Goal: Task Accomplishment & Management: Manage account settings

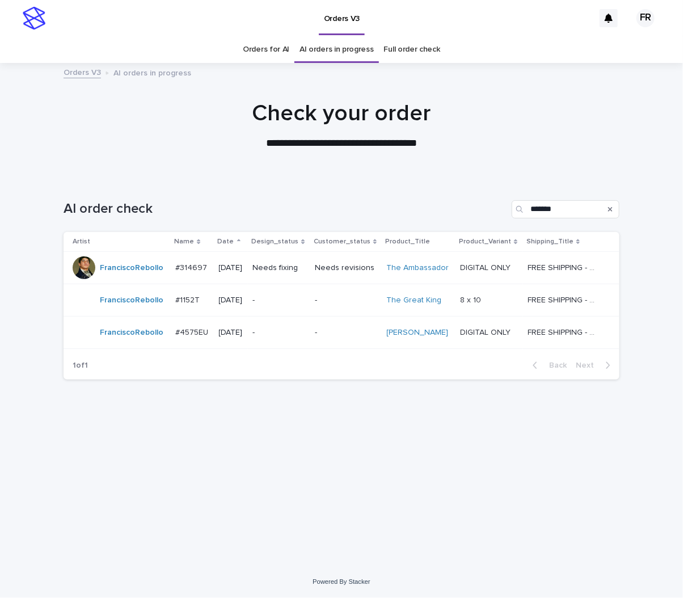
click at [330, 294] on div "-" at bounding box center [346, 299] width 63 height 12
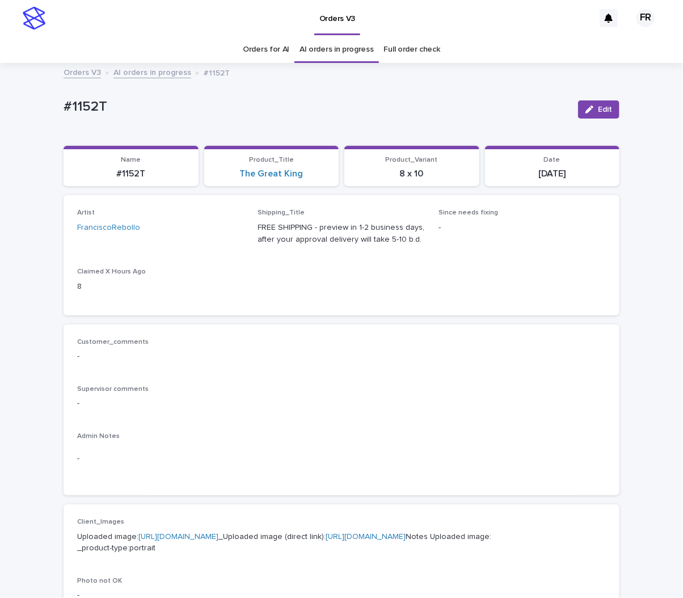
click at [212, 104] on p "#1152T" at bounding box center [315, 107] width 505 height 16
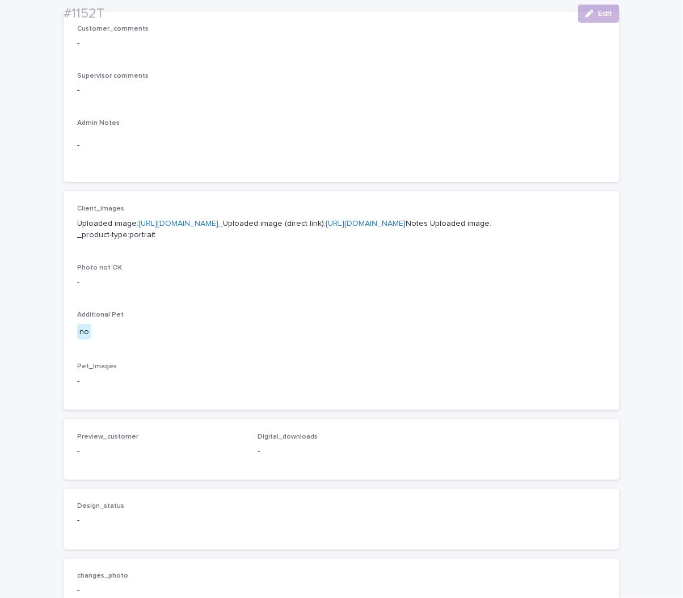
scroll to position [340, 0]
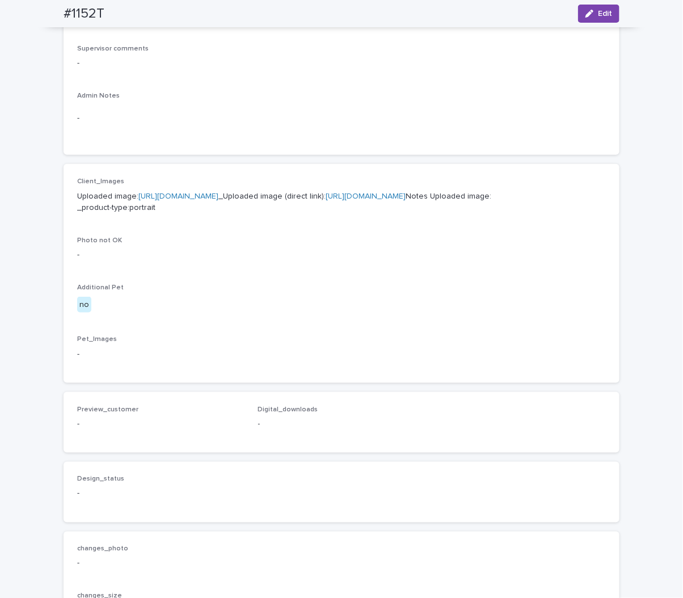
click at [325, 200] on link "[URL][DOMAIN_NAME]" at bounding box center [365, 196] width 80 height 8
click at [500, 223] on div "Client_Images Uploaded image: [URL][DOMAIN_NAME] _Uploaded image (direct link):…" at bounding box center [341, 199] width 528 height 45
click at [357, 334] on div "Client_Images Uploaded image: [URL][DOMAIN_NAME] _Uploaded image (direct link):…" at bounding box center [341, 273] width 528 height 192
click at [344, 214] on p "Uploaded image: [URL][DOMAIN_NAME] _Uploaded image (direct link): [URL][DOMAIN_…" at bounding box center [341, 202] width 528 height 24
click at [290, 270] on div "Photo not OK -" at bounding box center [341, 252] width 528 height 33
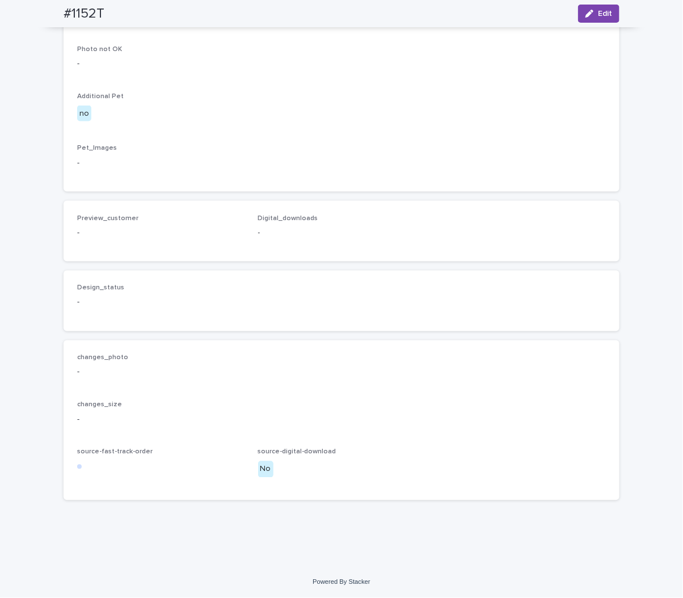
scroll to position [590, 0]
click at [604, 13] on span "Edit" at bounding box center [605, 14] width 14 height 8
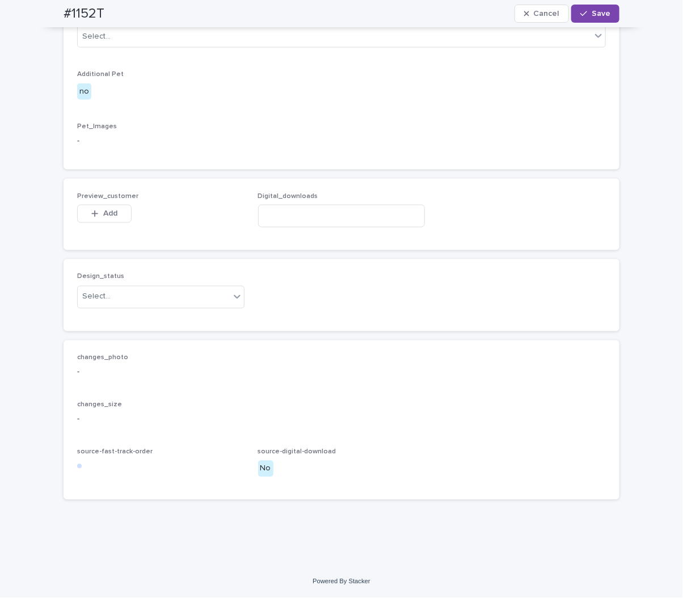
scroll to position [621, 0]
click at [126, 299] on div "Select..." at bounding box center [154, 296] width 152 height 19
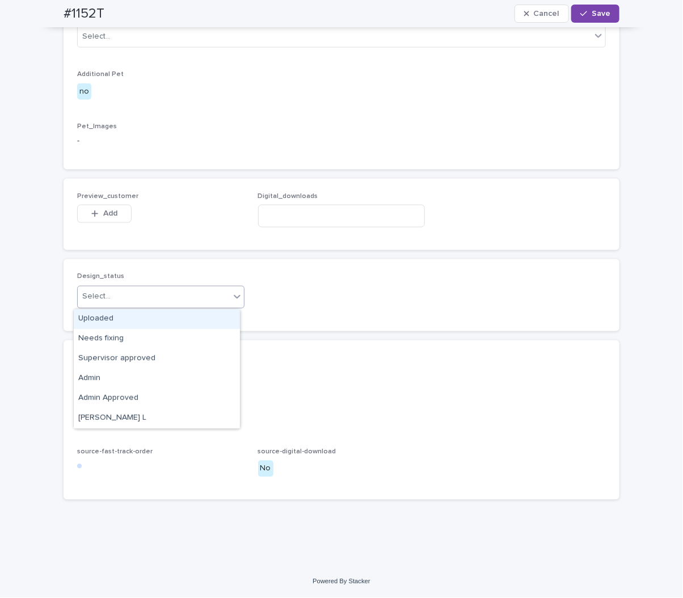
click at [124, 320] on div "Uploaded" at bounding box center [157, 319] width 166 height 20
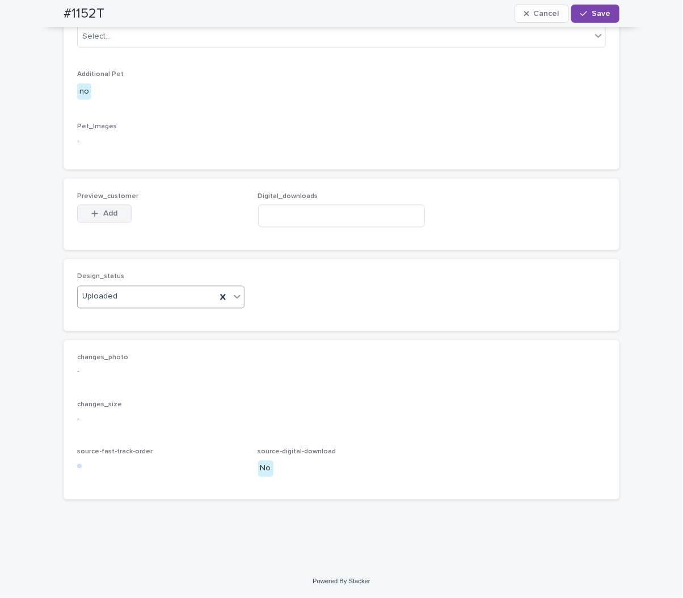
click at [103, 217] on span "Add" at bounding box center [110, 214] width 14 height 8
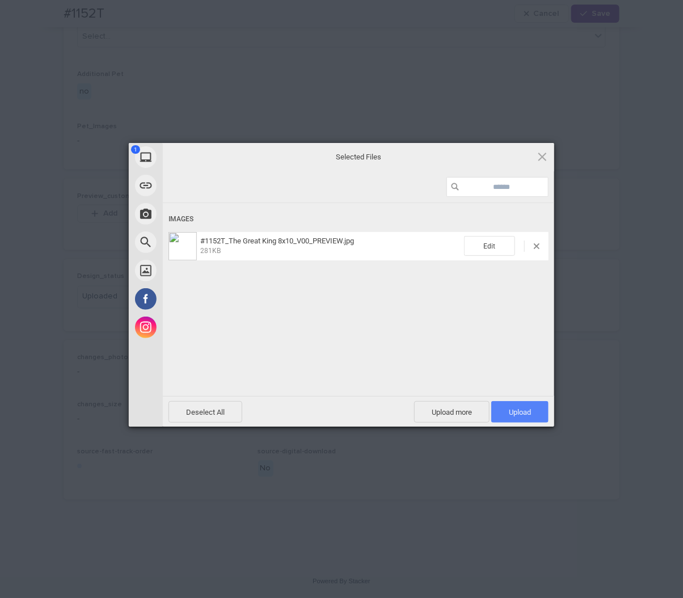
click at [515, 412] on span "Upload 1" at bounding box center [520, 412] width 22 height 9
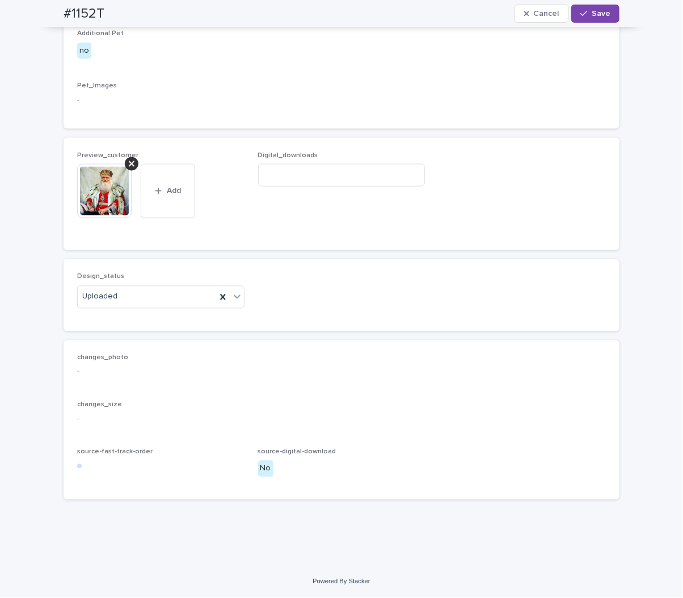
scroll to position [642, 0]
click at [591, 12] on span "Save" at bounding box center [600, 14] width 19 height 8
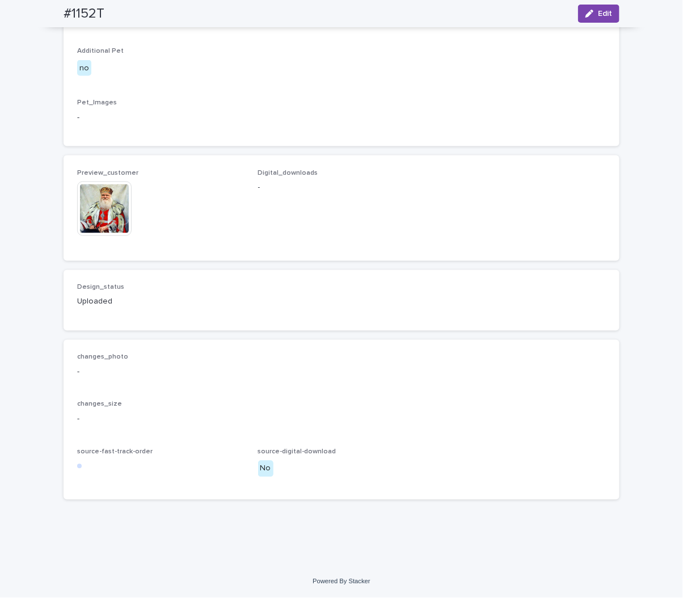
scroll to position [628, 0]
click at [261, 67] on div "Client_Images Uploaded image: [URL][DOMAIN_NAME] _Uploaded image (direct link):…" at bounding box center [341, 37] width 528 height 192
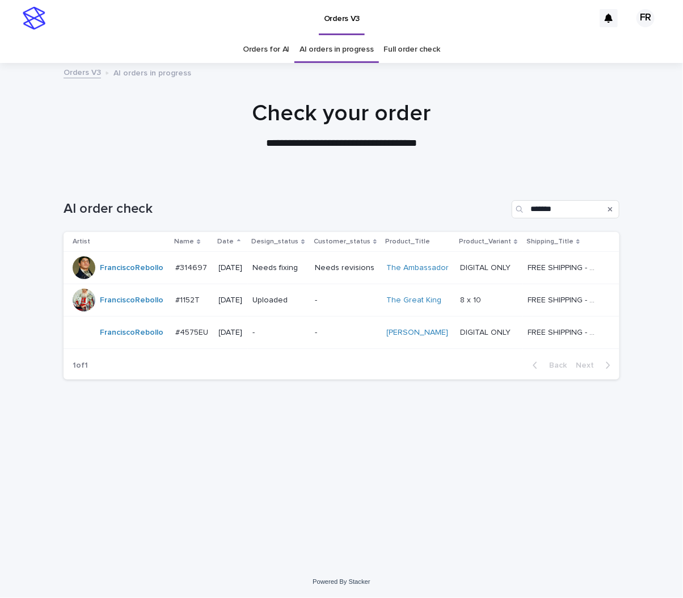
click at [332, 332] on p "-" at bounding box center [346, 333] width 63 height 10
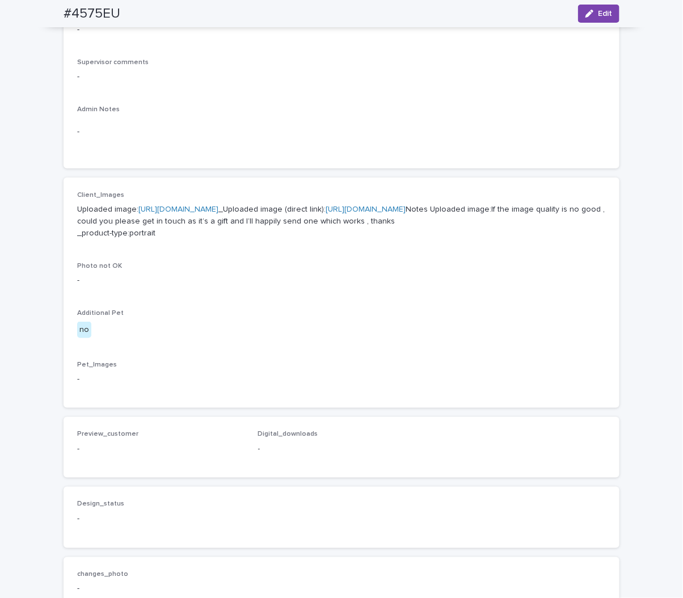
scroll to position [340, 0]
click at [325, 211] on link "[URL][DOMAIN_NAME]" at bounding box center [365, 208] width 80 height 8
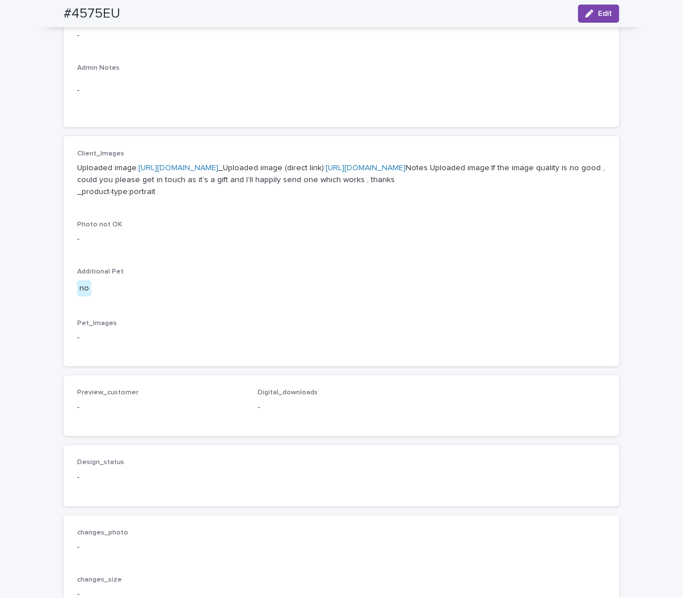
scroll to position [397, 0]
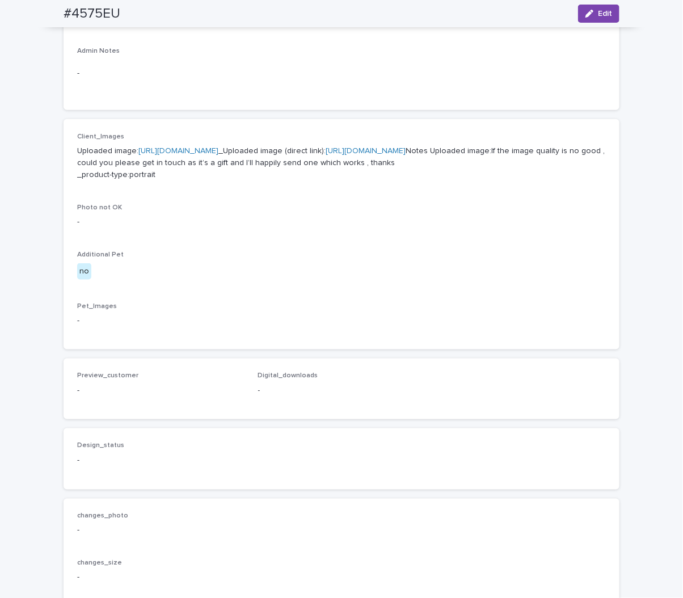
click at [253, 99] on div "Customer_comments - Supervisor comments - Admin Notes -" at bounding box center [341, 24] width 556 height 171
click at [329, 239] on div "Client_Images Uploaded image: [URL][DOMAIN_NAME] _Uploaded image (direct link):…" at bounding box center [341, 234] width 528 height 203
drag, startPoint x: 543, startPoint y: 317, endPoint x: 537, endPoint y: 320, distance: 5.8
click at [544, 318] on div "Client_Images Uploaded image: [URL][DOMAIN_NAME] _Uploaded image (direct link):…" at bounding box center [341, 234] width 528 height 203
click at [599, 12] on span "Edit" at bounding box center [605, 14] width 14 height 8
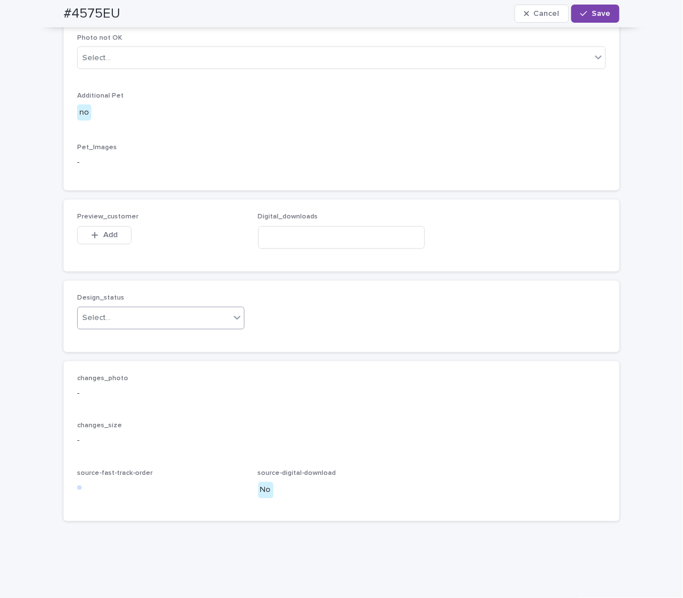
scroll to position [633, 0]
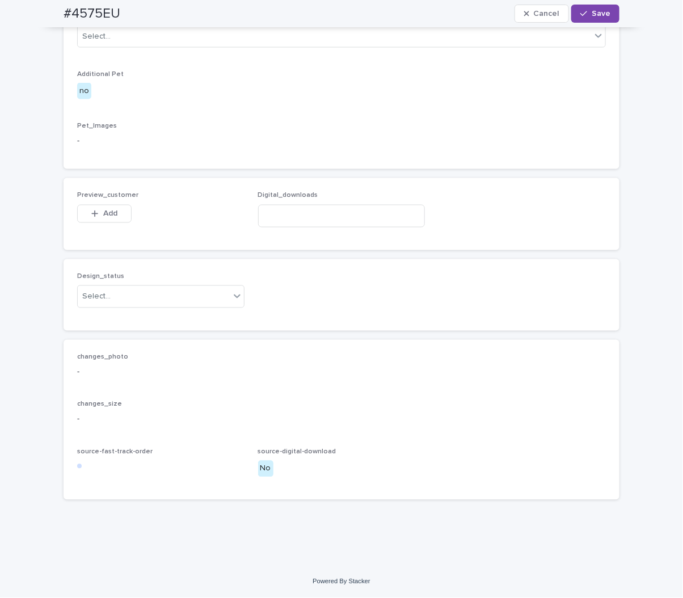
drag, startPoint x: 118, startPoint y: 308, endPoint x: 112, endPoint y: 309, distance: 6.3
click at [118, 308] on div "Design_status Select..." at bounding box center [160, 295] width 167 height 44
click at [110, 295] on div "Select..." at bounding box center [154, 296] width 152 height 19
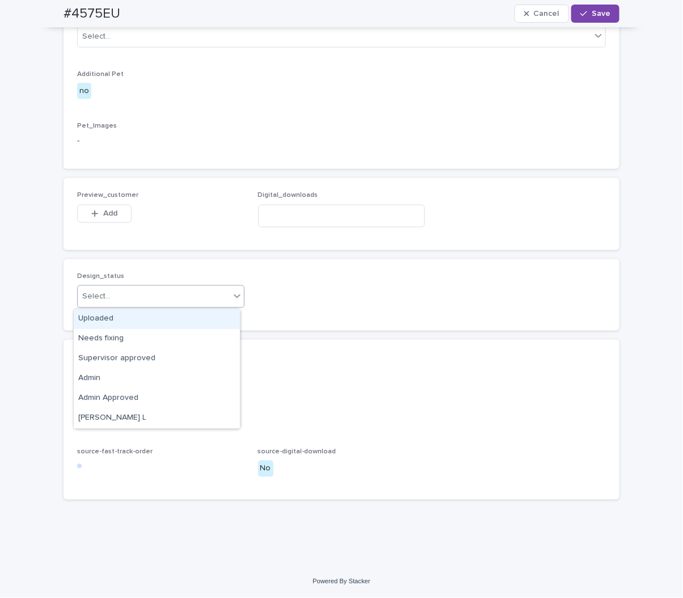
click at [107, 318] on div "Uploaded" at bounding box center [157, 319] width 166 height 20
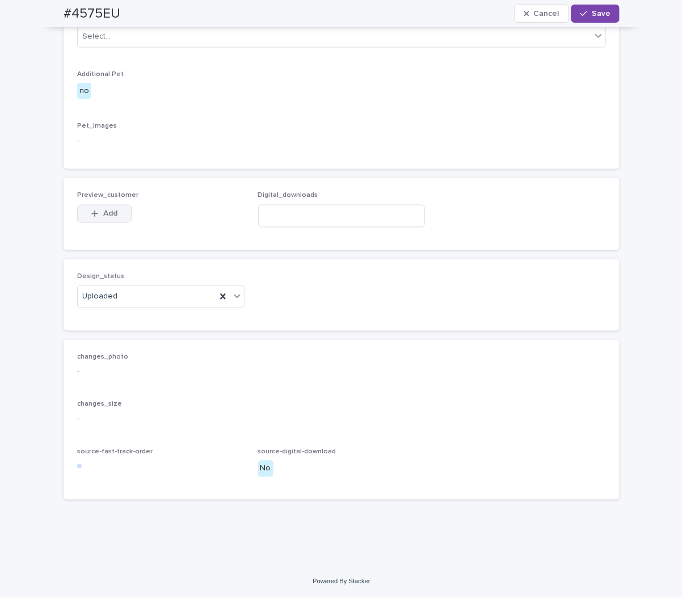
click at [107, 213] on span "Add" at bounding box center [110, 214] width 14 height 8
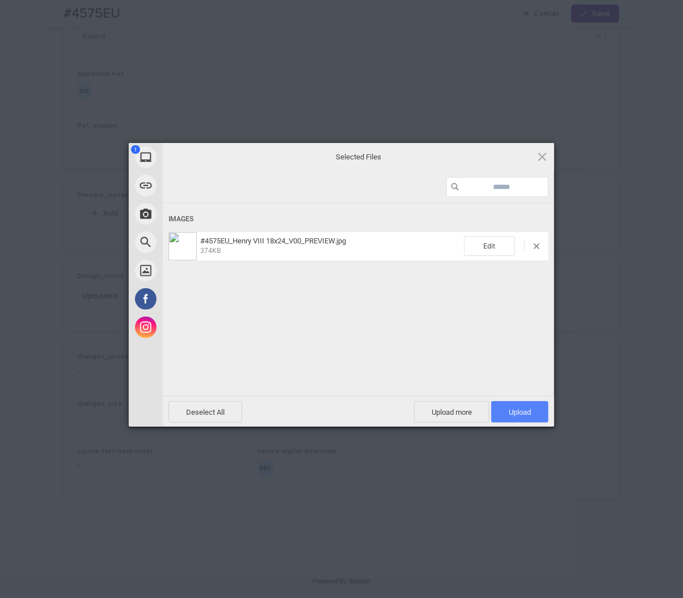
click at [528, 411] on span "Upload 1" at bounding box center [520, 412] width 22 height 9
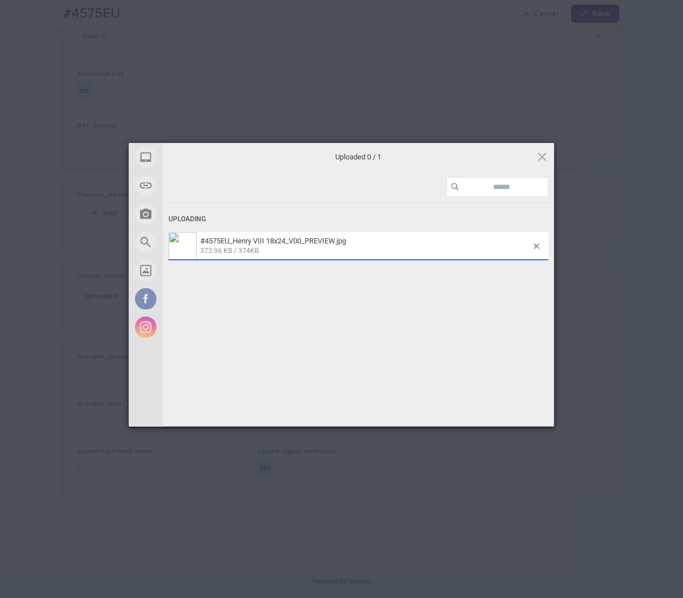
scroll to position [653, 0]
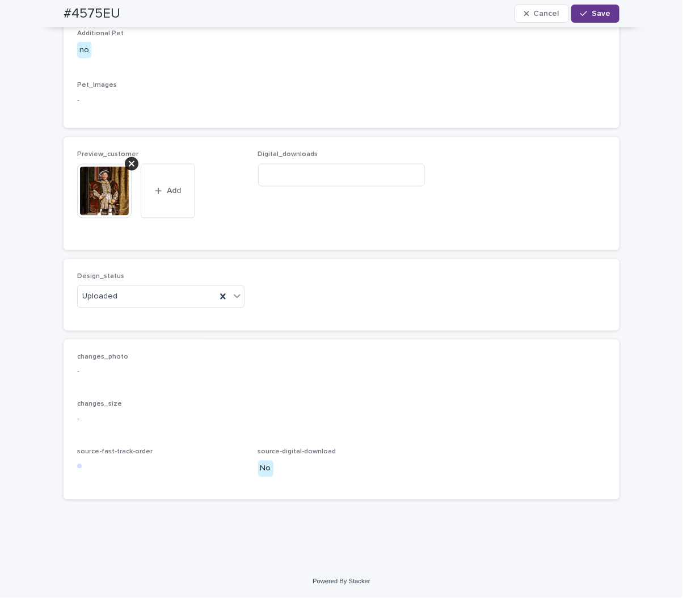
click at [592, 14] on span "Save" at bounding box center [600, 14] width 19 height 8
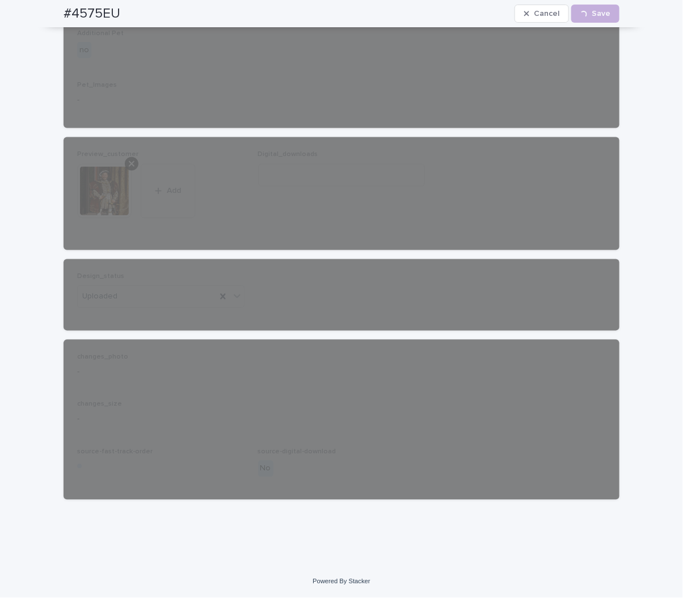
click at [78, 7] on h2 "#4575EU" at bounding box center [91, 14] width 57 height 16
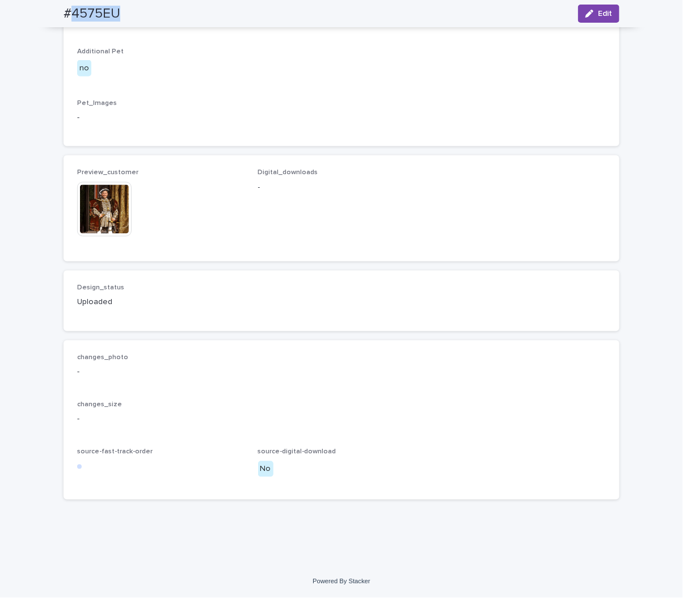
scroll to position [639, 0]
click at [33, 80] on div "Loading... Saving… Loading... Saving… #4575EU Edit #4575EU Edit Sorry, there wa…" at bounding box center [341, 15] width 683 height 1102
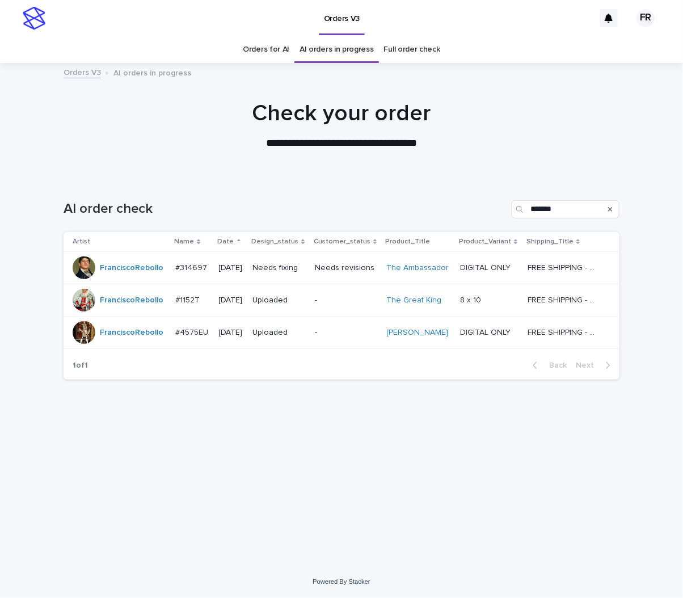
click at [288, 261] on div "Needs fixing" at bounding box center [278, 267] width 53 height 12
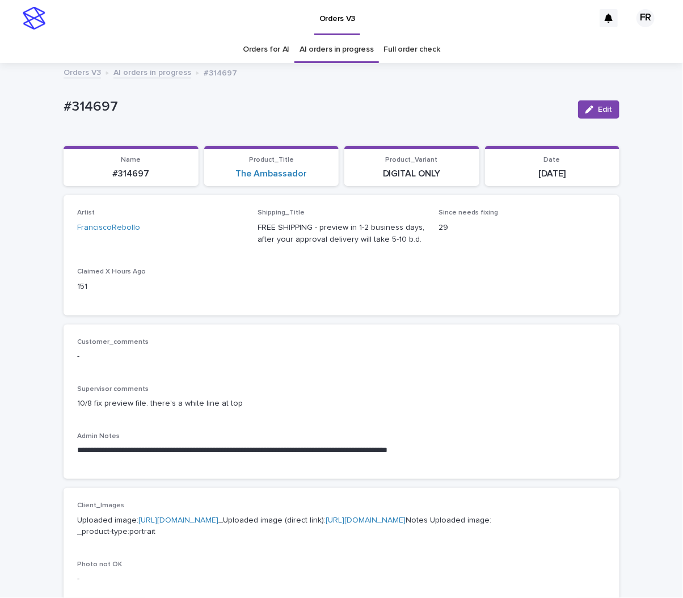
click at [96, 105] on p "#314697" at bounding box center [315, 107] width 505 height 16
copy p "314697"
click at [359, 275] on div "Artist FranciscoRebollo Shipping_Title FREE SHIPPING - preview in 1-2 business …" at bounding box center [341, 255] width 528 height 92
click at [599, 114] on button "Edit" at bounding box center [598, 109] width 41 height 18
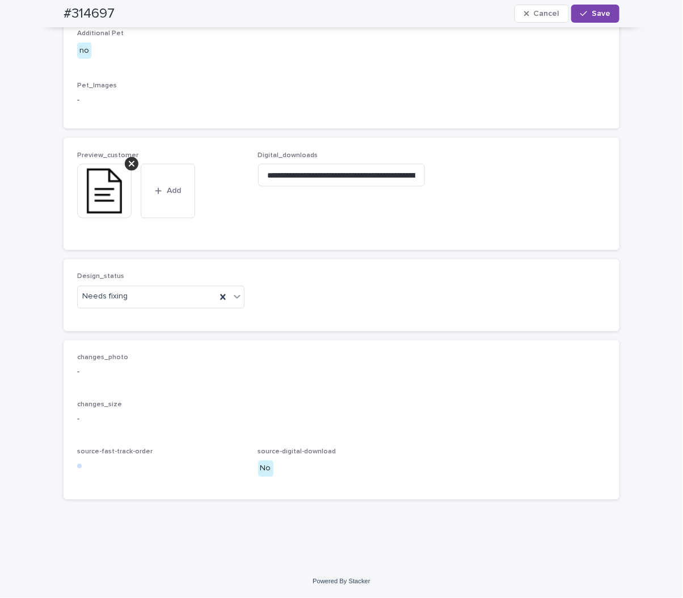
scroll to position [646, 0]
click at [132, 302] on div "Needs fixing" at bounding box center [147, 296] width 138 height 19
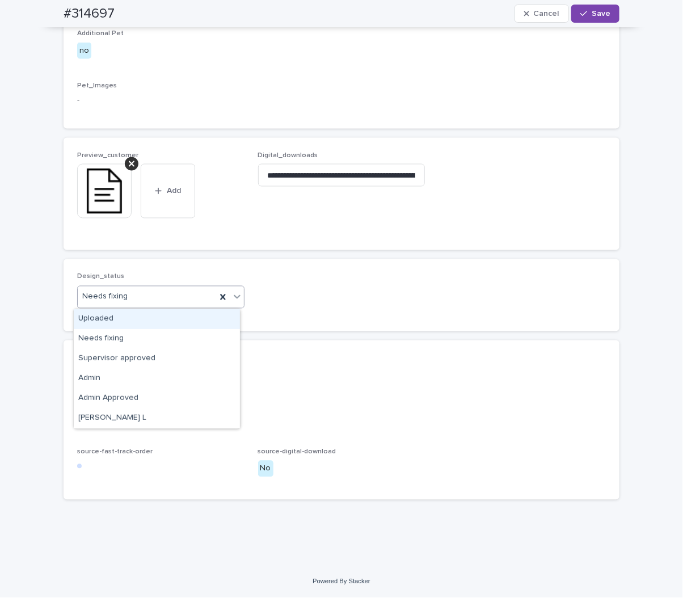
click at [116, 322] on div "Uploaded" at bounding box center [157, 319] width 166 height 20
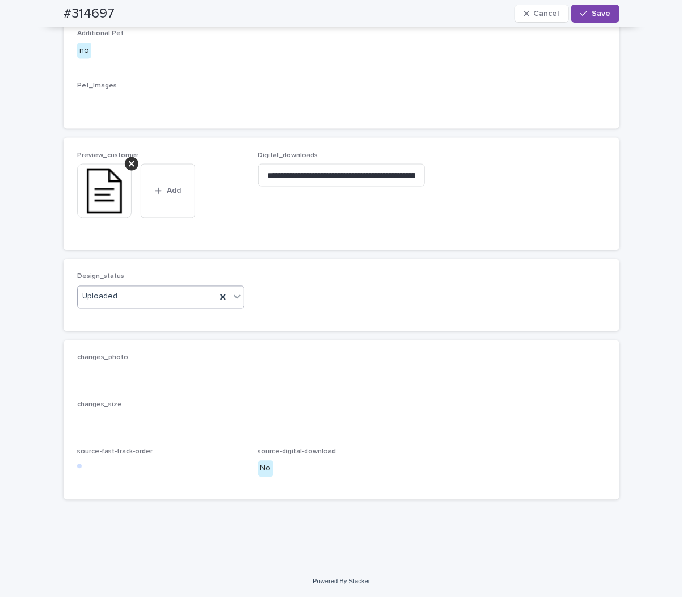
click at [129, 166] on icon at bounding box center [132, 163] width 6 height 9
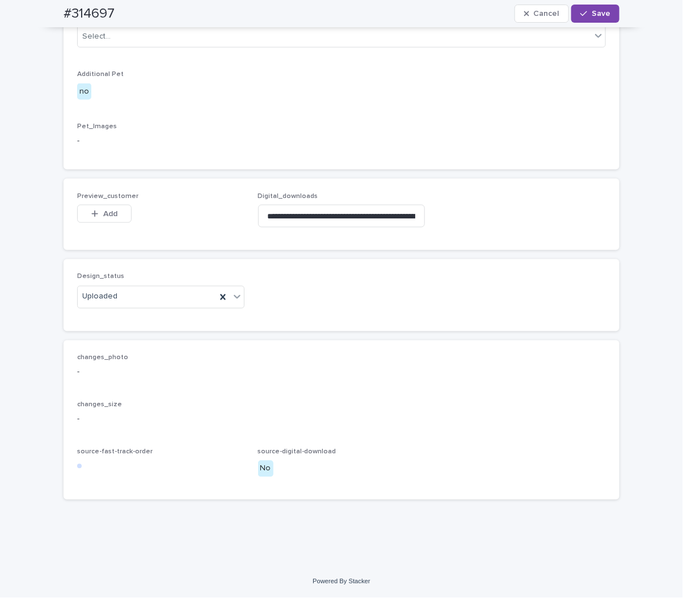
scroll to position [605, 0]
click at [103, 214] on span "Add" at bounding box center [110, 214] width 14 height 8
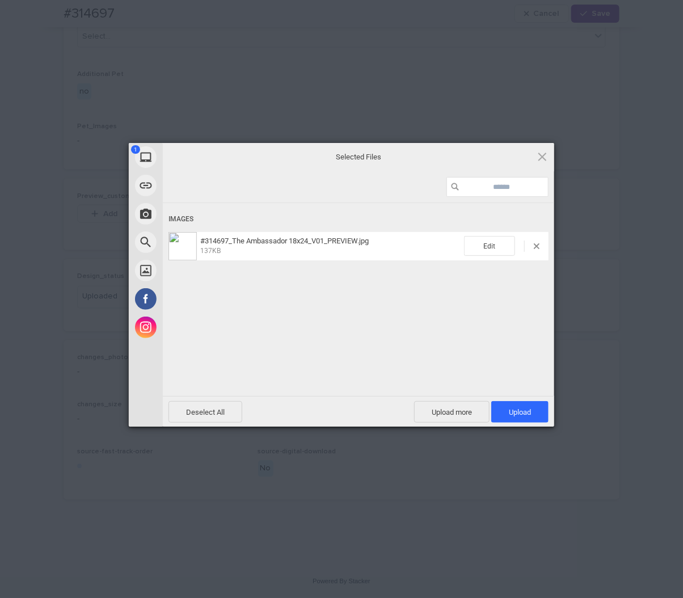
click at [522, 400] on div "Deselect All Upload more Upload 1" at bounding box center [358, 411] width 391 height 31
click at [520, 414] on span "Upload 1" at bounding box center [520, 412] width 22 height 9
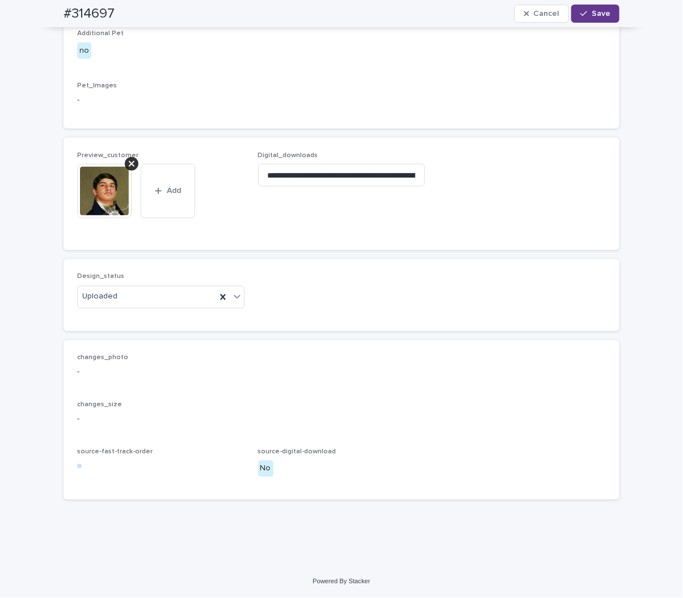
click at [591, 14] on span "Save" at bounding box center [600, 14] width 19 height 8
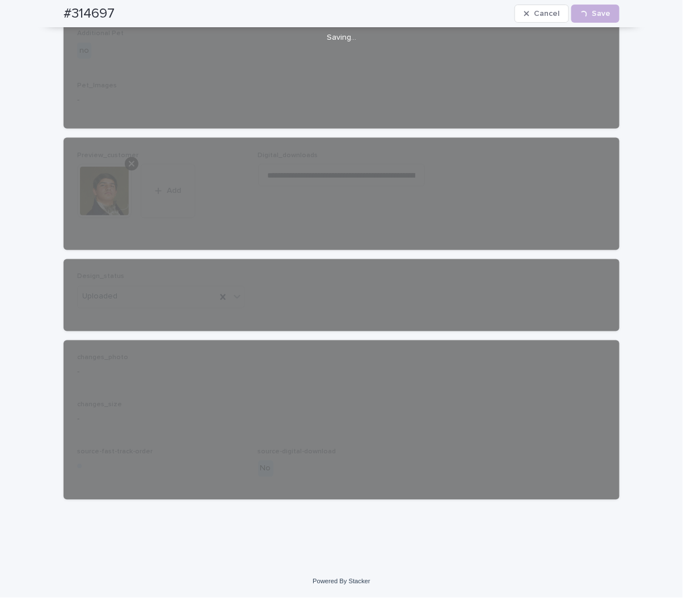
click at [83, 1] on div "#314697 Cancel Loading... Save" at bounding box center [341, 13] width 556 height 27
click at [85, 10] on h2 "#314697" at bounding box center [88, 14] width 51 height 16
click at [80, 12] on h2 "#314697" at bounding box center [88, 14] width 51 height 16
click at [79, 12] on h2 "#314697" at bounding box center [88, 14] width 51 height 16
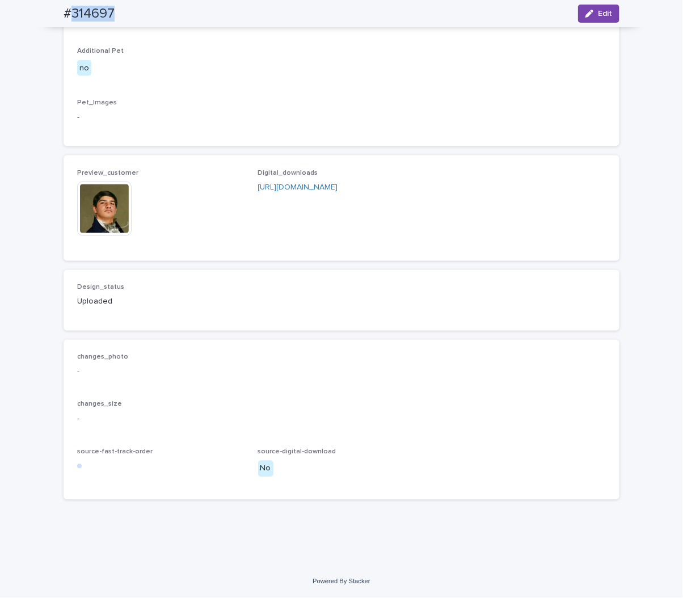
scroll to position [591, 0]
click at [128, 107] on p "Pet_Images" at bounding box center [341, 103] width 528 height 8
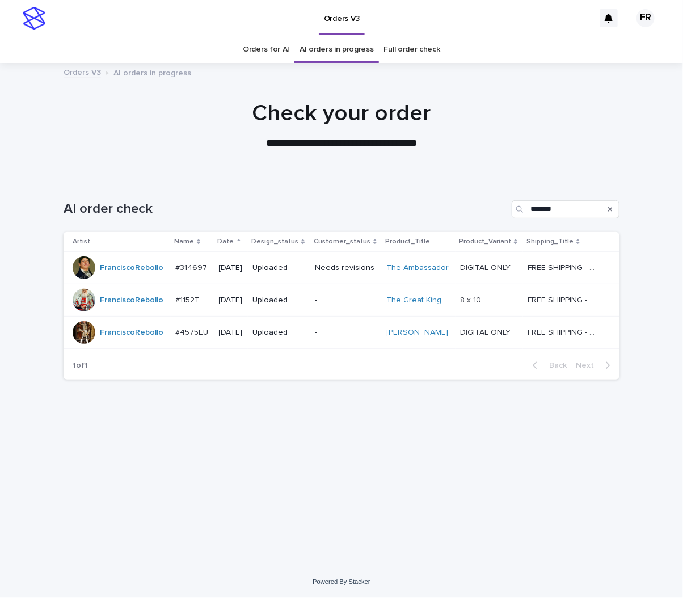
click at [287, 192] on div "AI order check *******" at bounding box center [341, 204] width 556 height 54
click at [158, 159] on div at bounding box center [341, 119] width 683 height 113
